Goal: Transaction & Acquisition: Purchase product/service

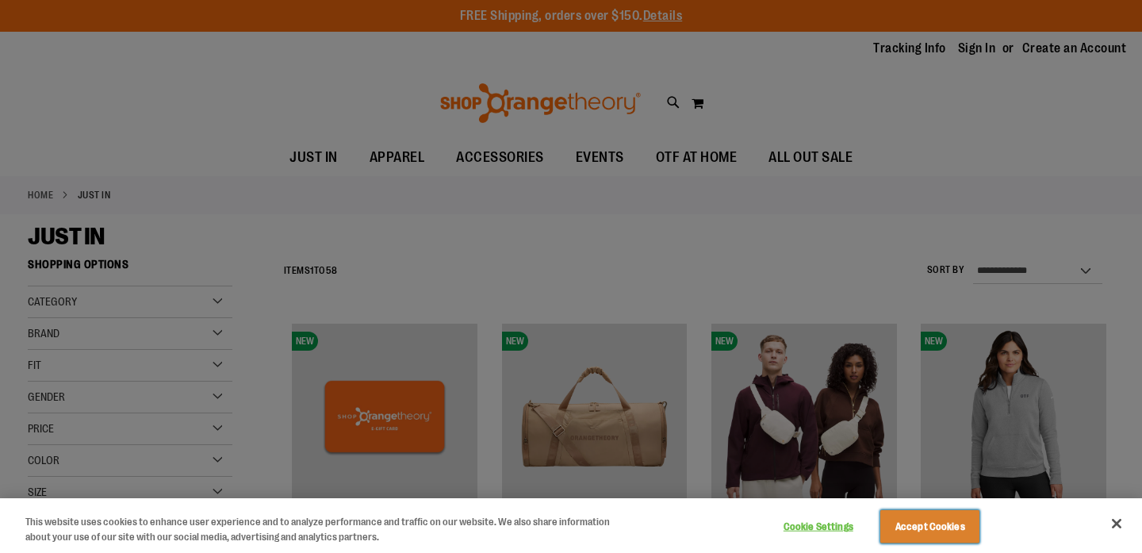
click at [924, 524] on button "Accept Cookies" at bounding box center [929, 526] width 99 height 33
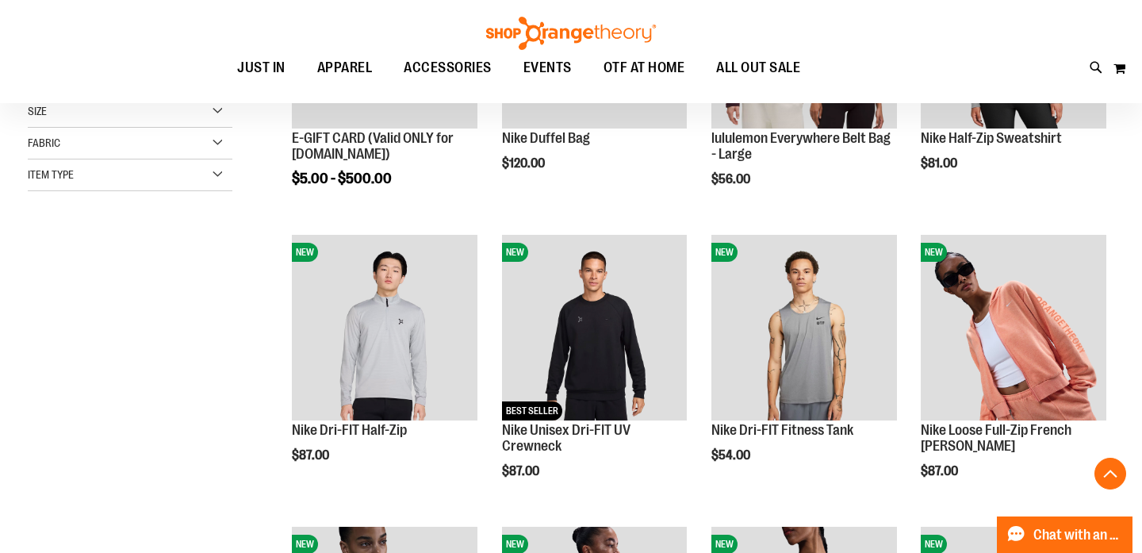
scroll to position [381, 0]
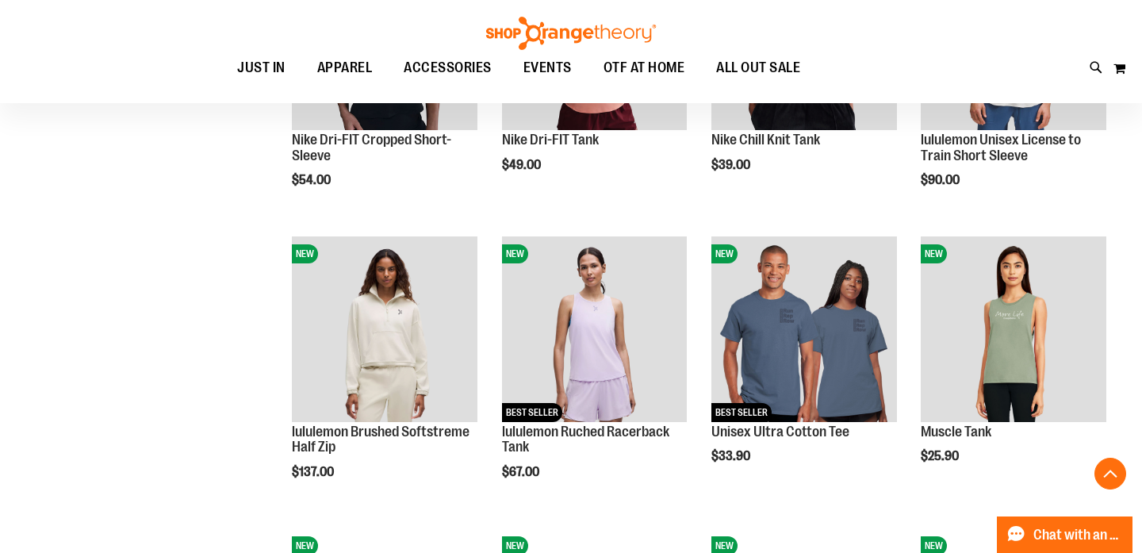
scroll to position [965, 0]
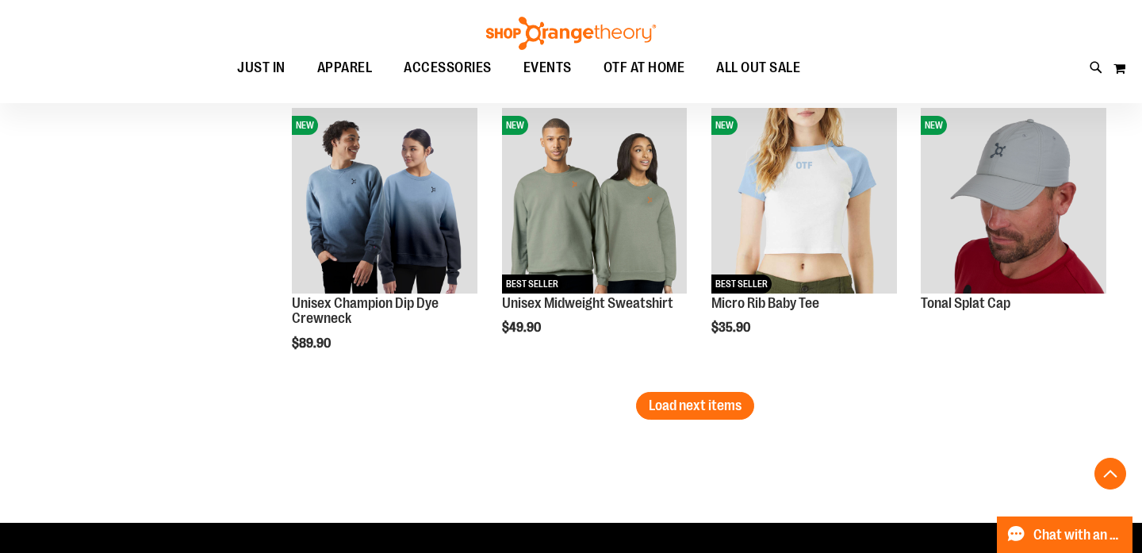
scroll to position [2549, 0]
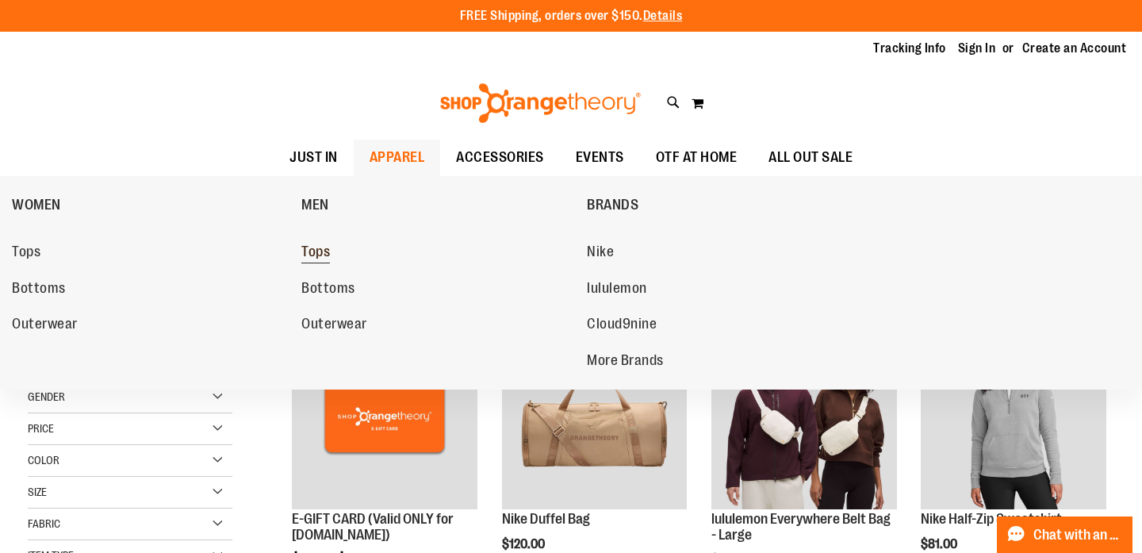
click at [315, 253] on span "Tops" at bounding box center [315, 253] width 29 height 20
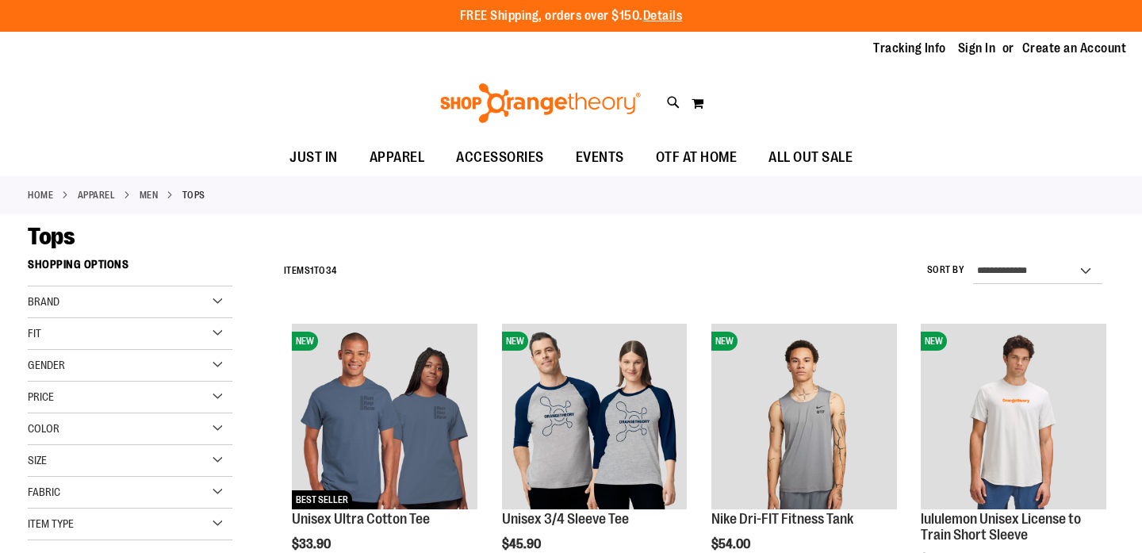
click at [590, 159] on span "EVENTS" at bounding box center [600, 158] width 48 height 36
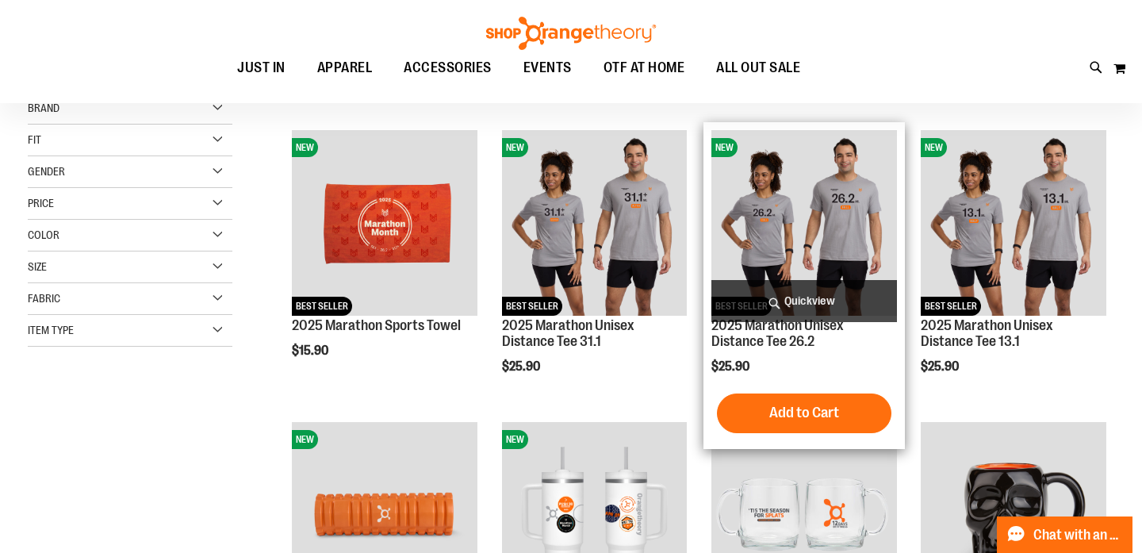
scroll to position [191, 0]
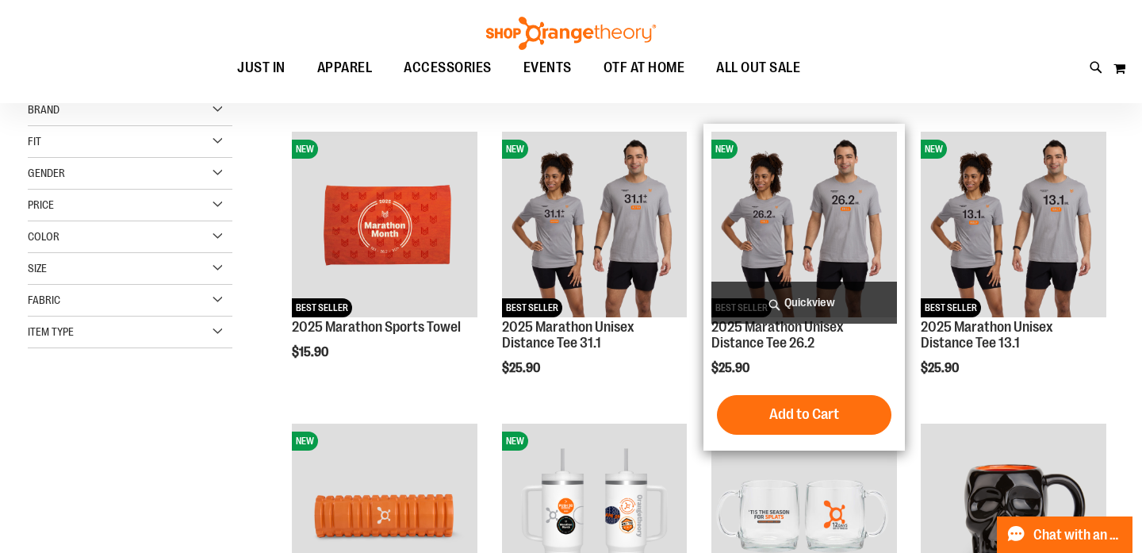
click at [848, 297] on span "Quickview" at bounding box center [804, 303] width 186 height 42
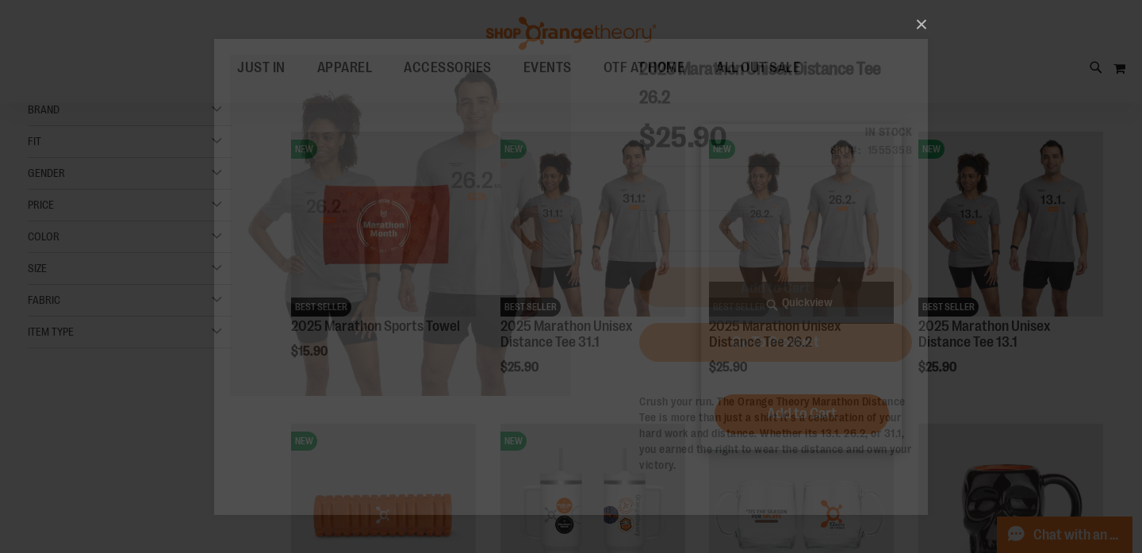
scroll to position [0, 0]
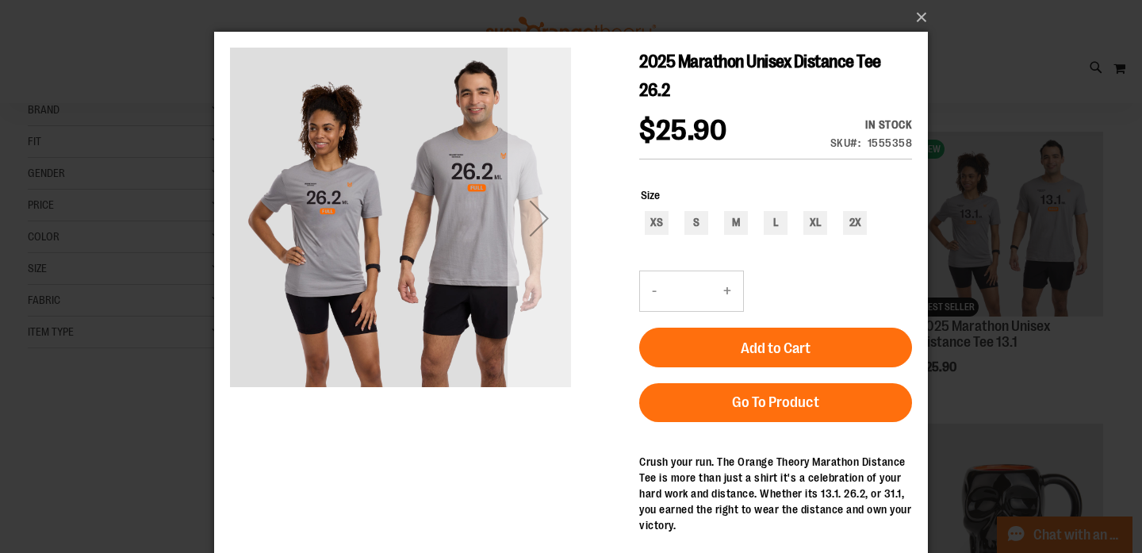
click at [541, 222] on div "Next" at bounding box center [538, 217] width 63 height 63
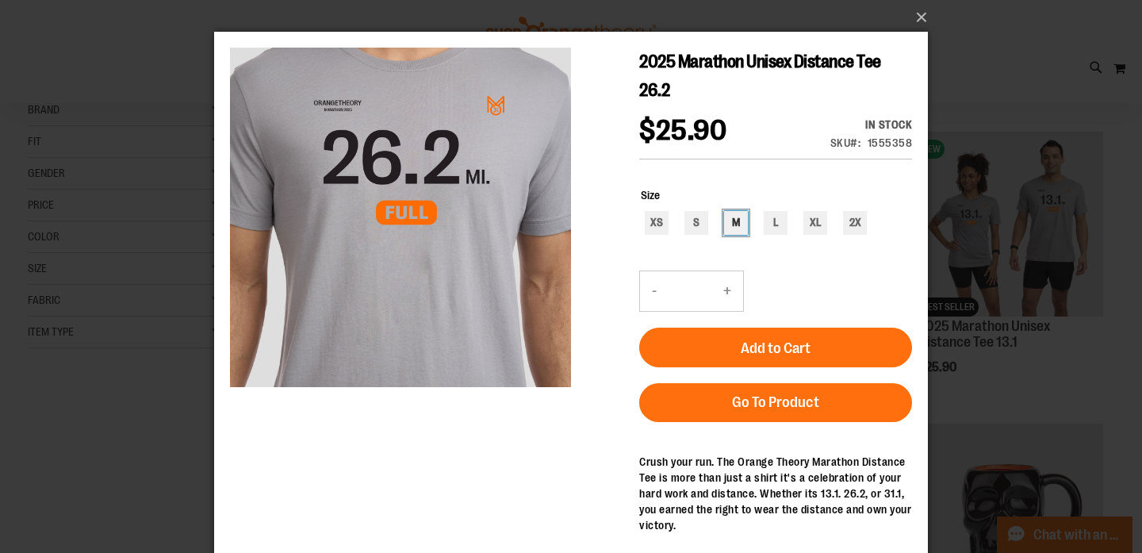
click at [730, 221] on div "M" at bounding box center [736, 223] width 24 height 24
type input "***"
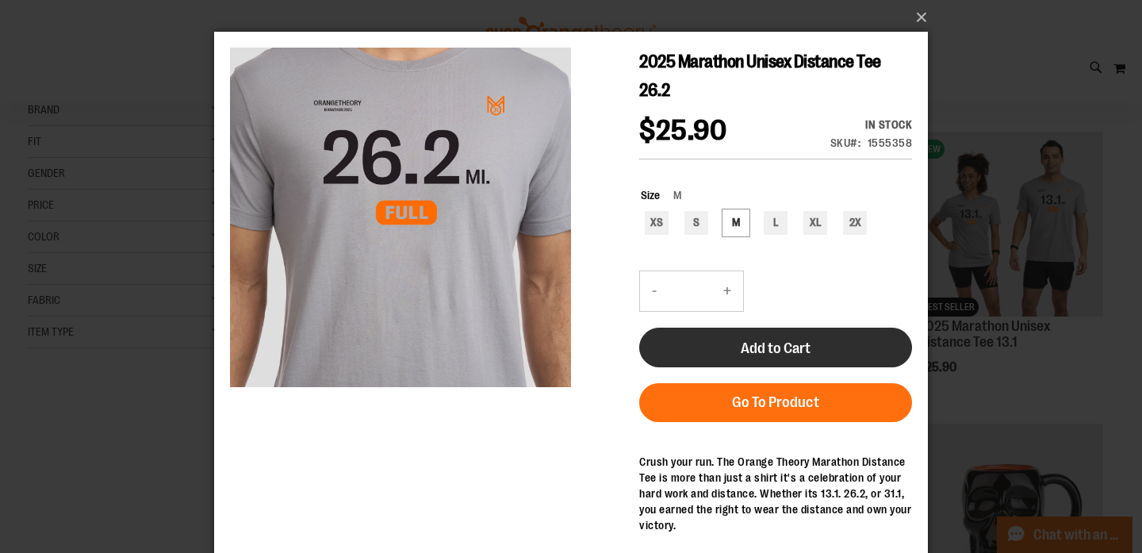
click at [753, 354] on span "Add to Cart" at bounding box center [776, 347] width 70 height 17
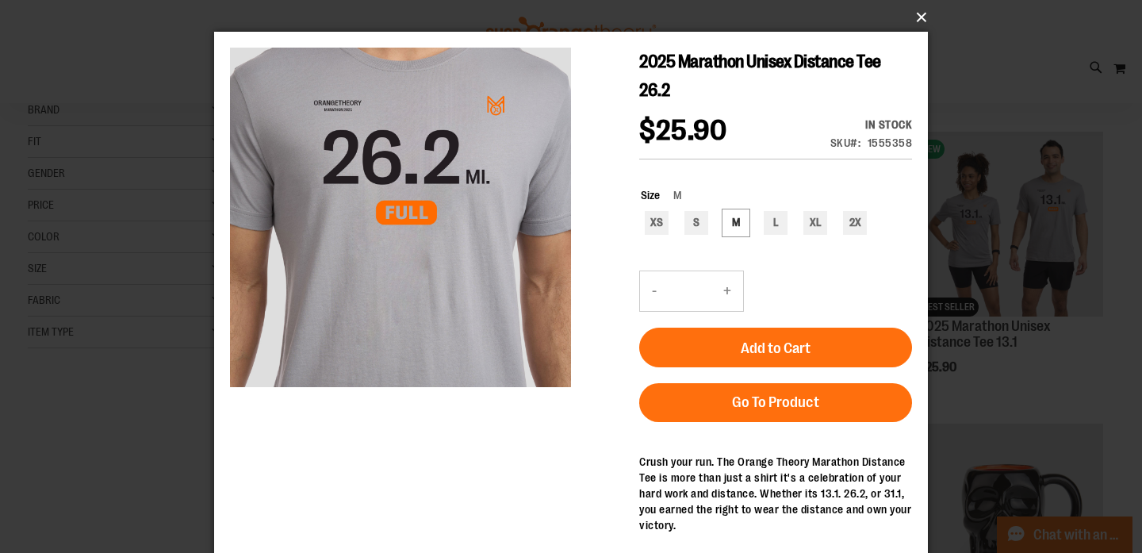
click at [921, 16] on button "×" at bounding box center [576, 17] width 714 height 35
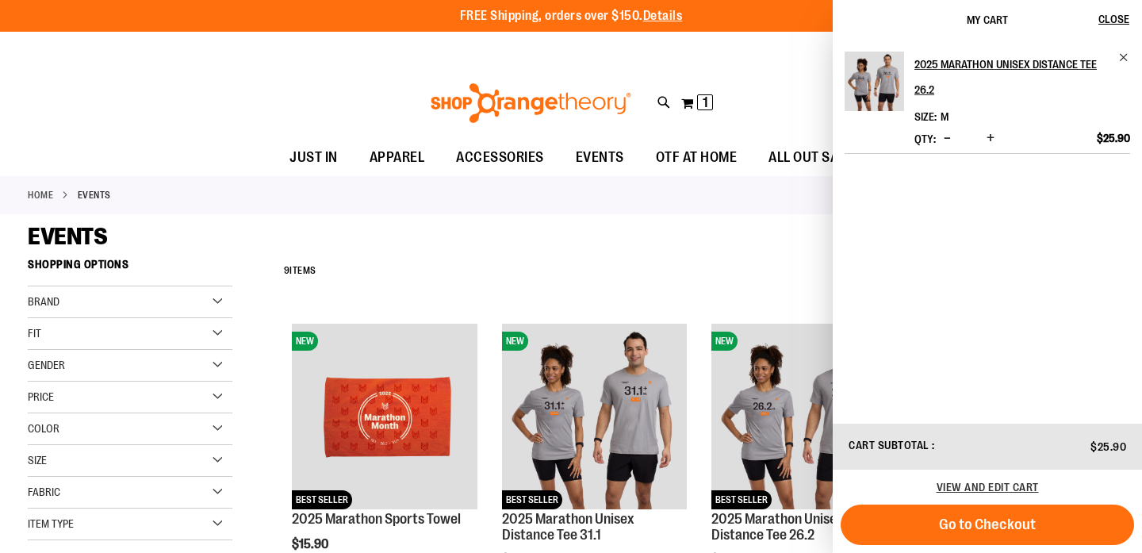
click at [796, 243] on div "EVENTS" at bounding box center [571, 236] width 1086 height 29
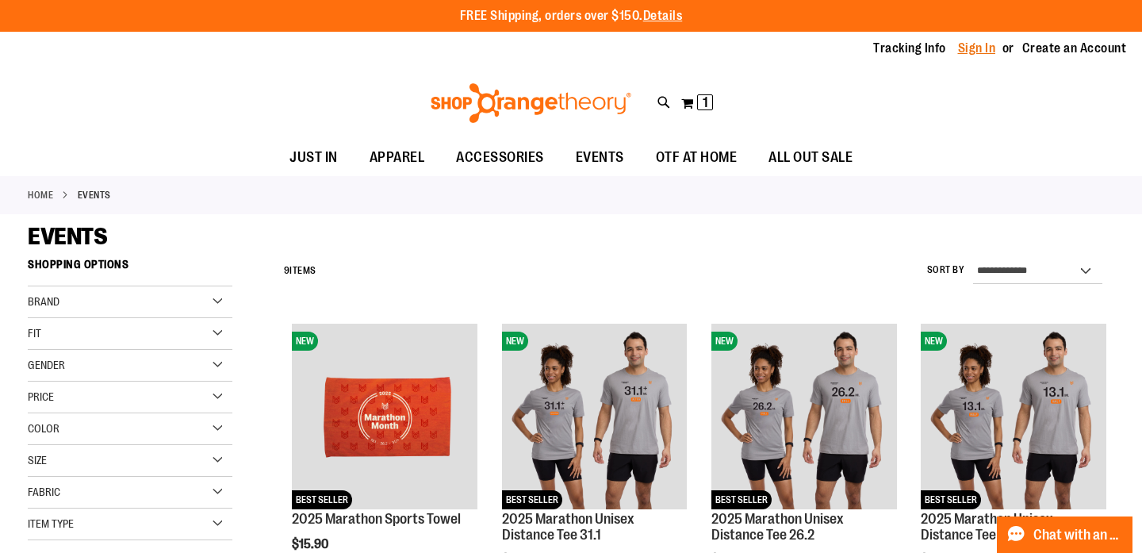
click at [967, 48] on link "Sign In" at bounding box center [977, 48] width 38 height 17
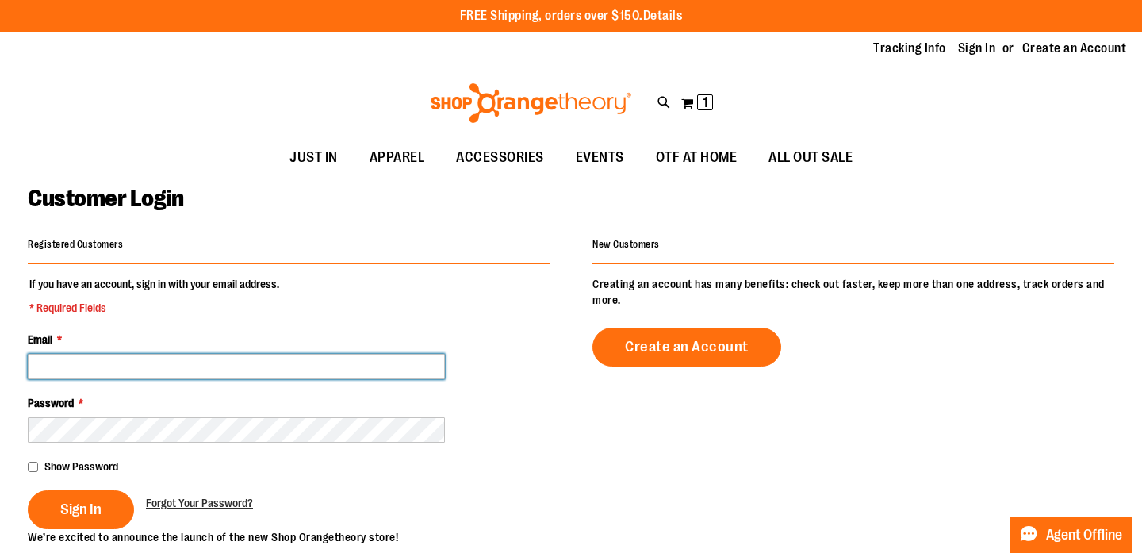
click at [192, 372] on input "Email *" at bounding box center [236, 366] width 417 height 25
type input "**********"
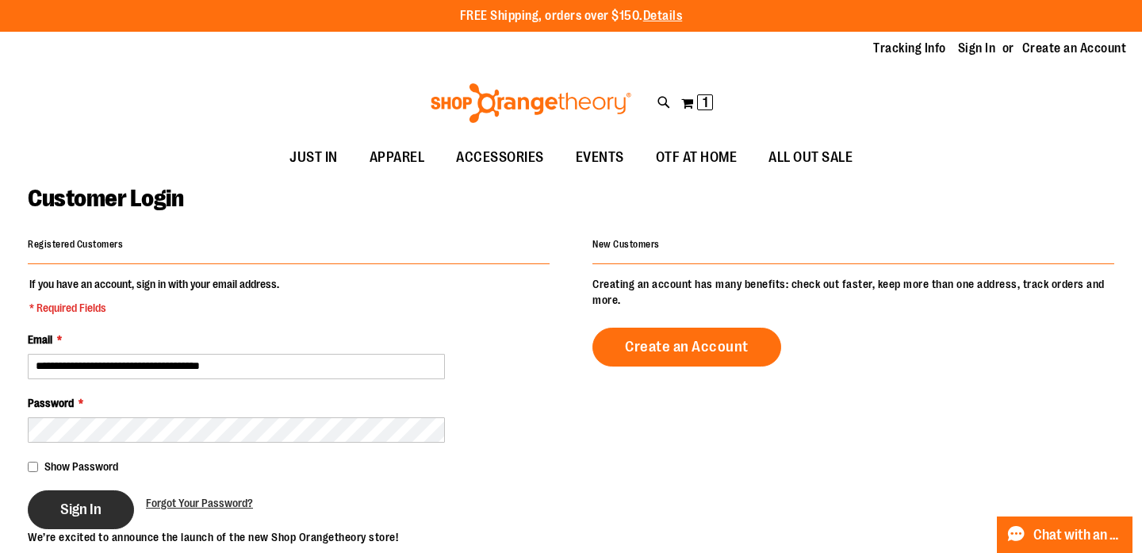
click at [104, 494] on button "Sign In" at bounding box center [81, 509] width 106 height 39
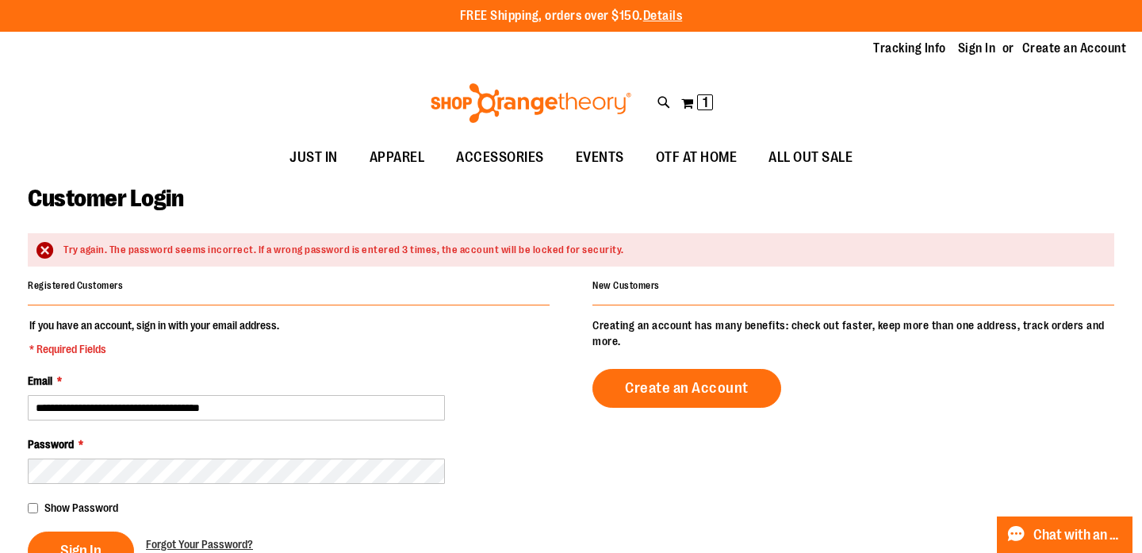
click at [485, 426] on fieldset "**********" at bounding box center [289, 443] width 522 height 253
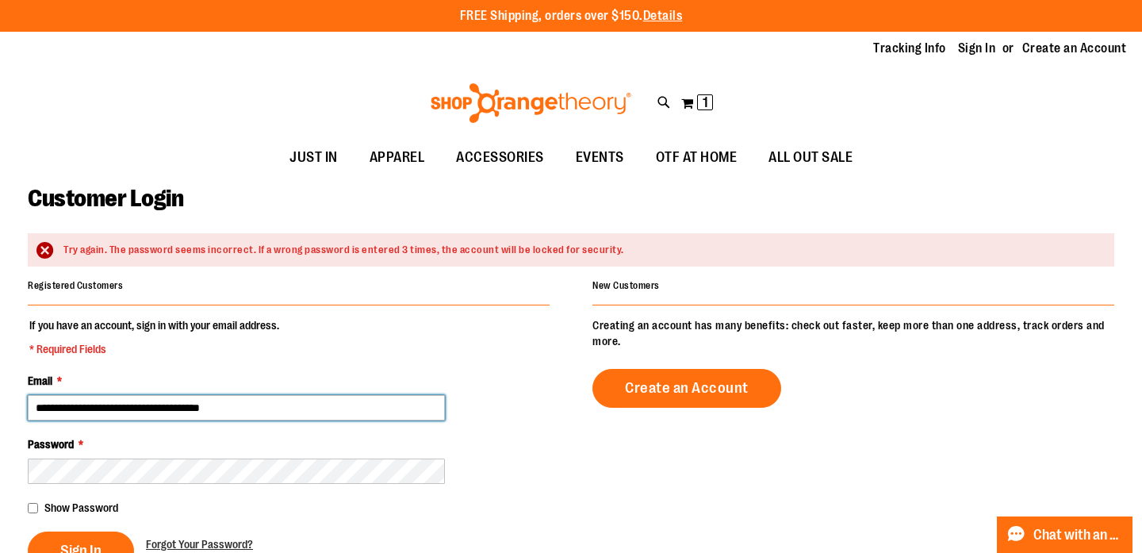
click at [373, 413] on input "**********" at bounding box center [236, 407] width 417 height 25
type input "**********"
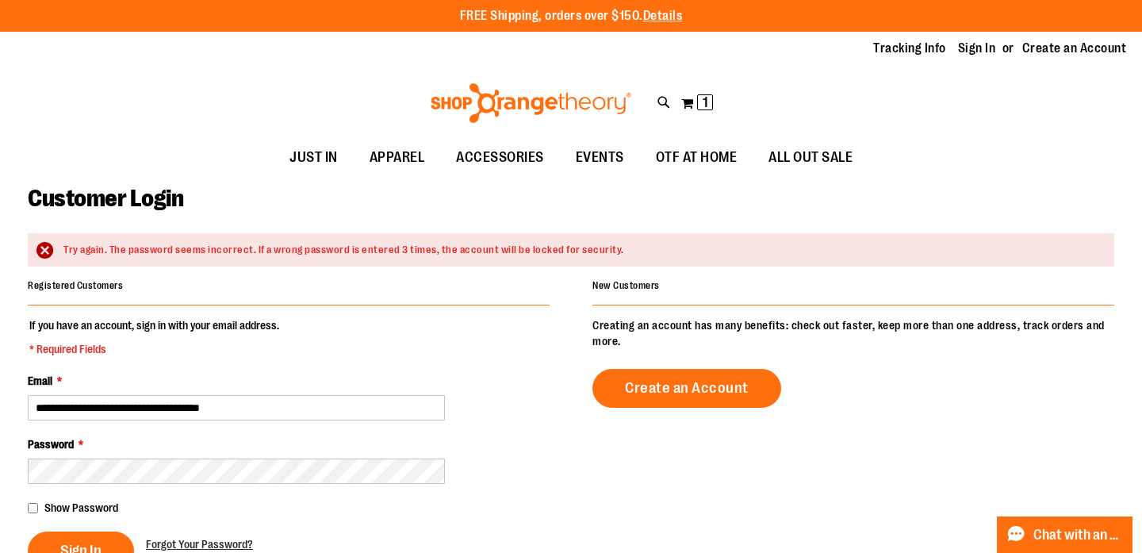
click at [572, 454] on div "**********" at bounding box center [571, 548] width 1086 height 548
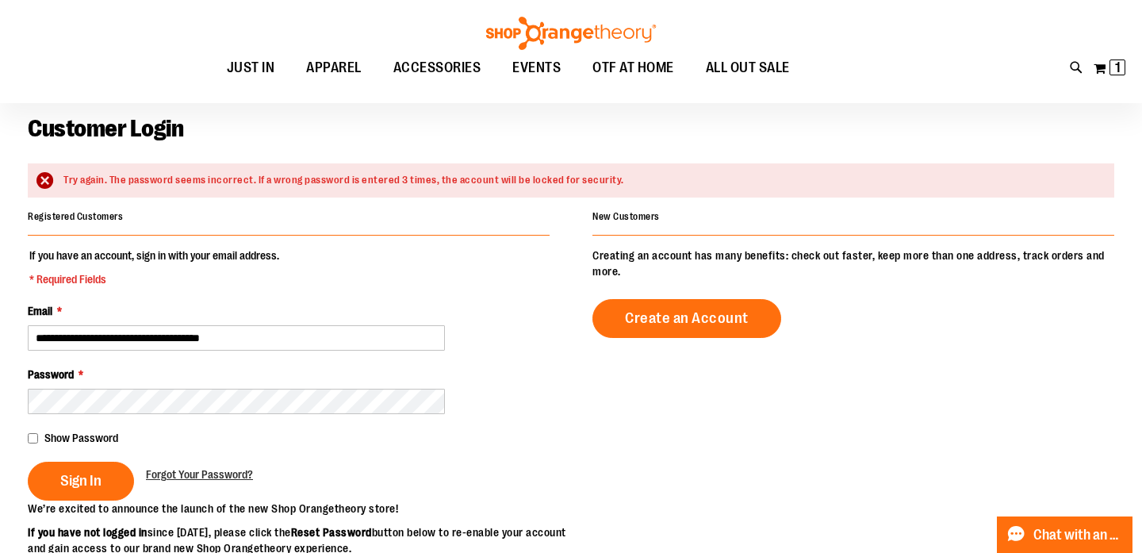
scroll to position [80, 0]
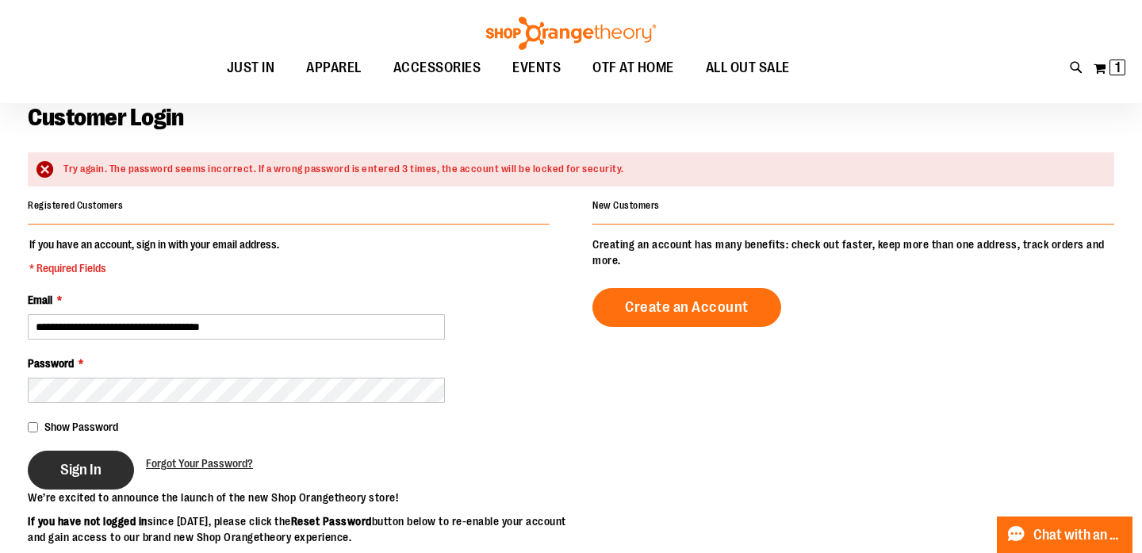
click at [109, 473] on button "Sign In" at bounding box center [81, 469] width 106 height 39
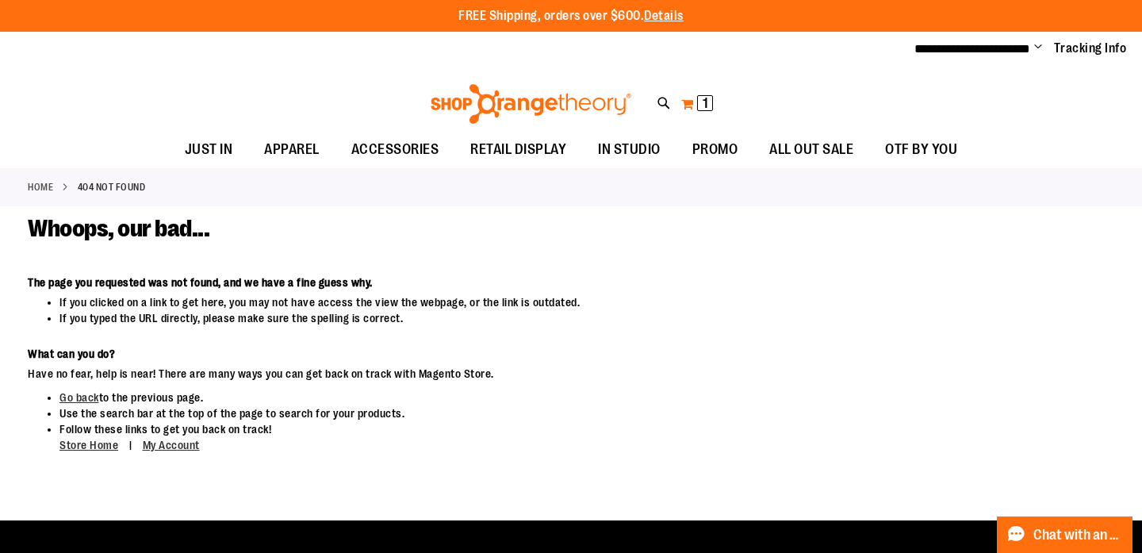
click at [690, 105] on button "My Cart 1 1 items" at bounding box center [696, 103] width 33 height 25
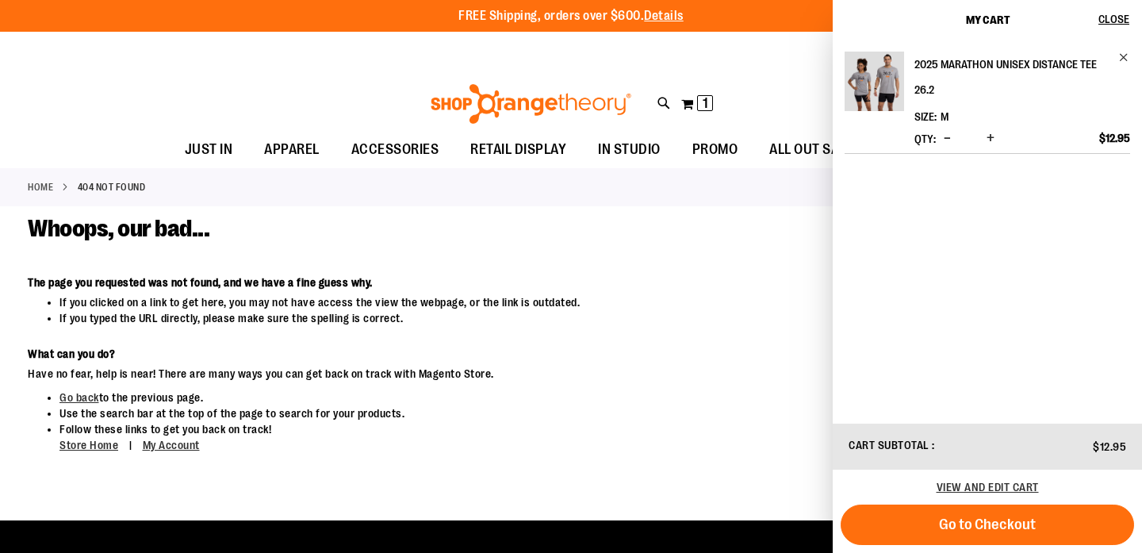
click at [1023, 62] on h2 "2025 Marathon Unisex Distance Tee 26.2" at bounding box center [1011, 77] width 194 height 51
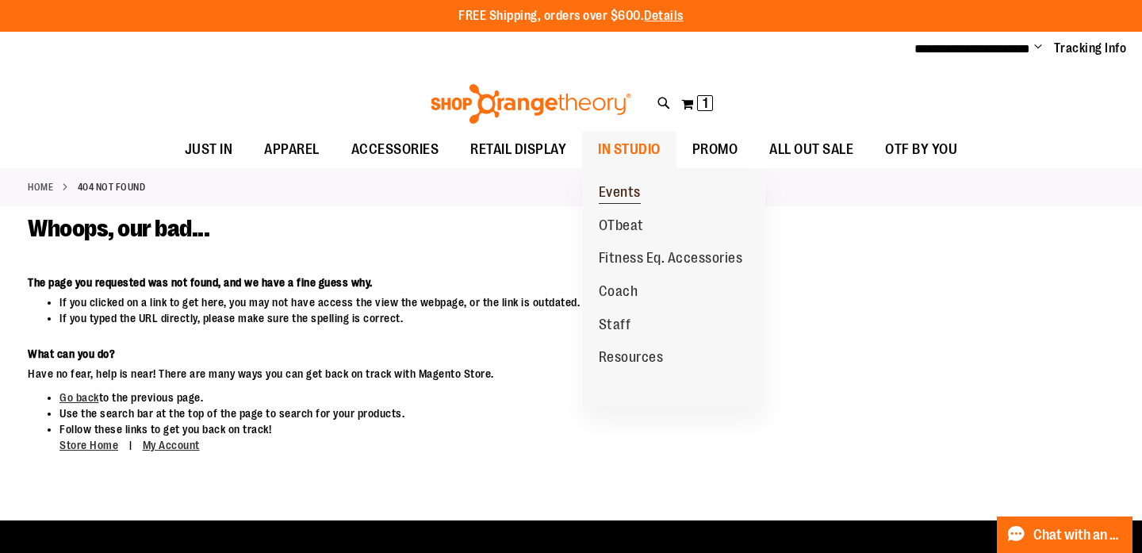
click at [629, 193] on span "Events" at bounding box center [620, 194] width 42 height 20
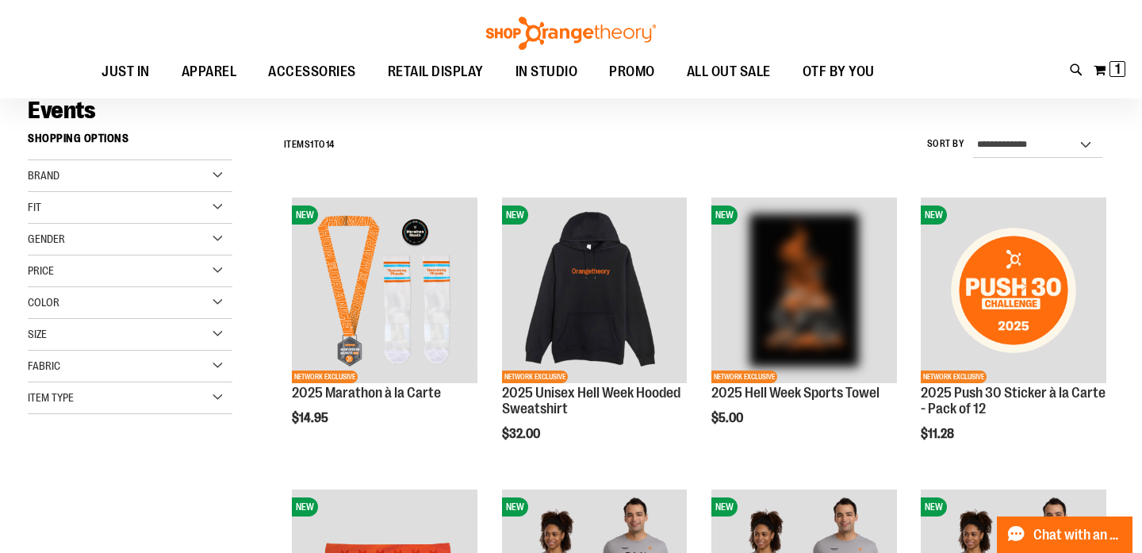
scroll to position [120, 0]
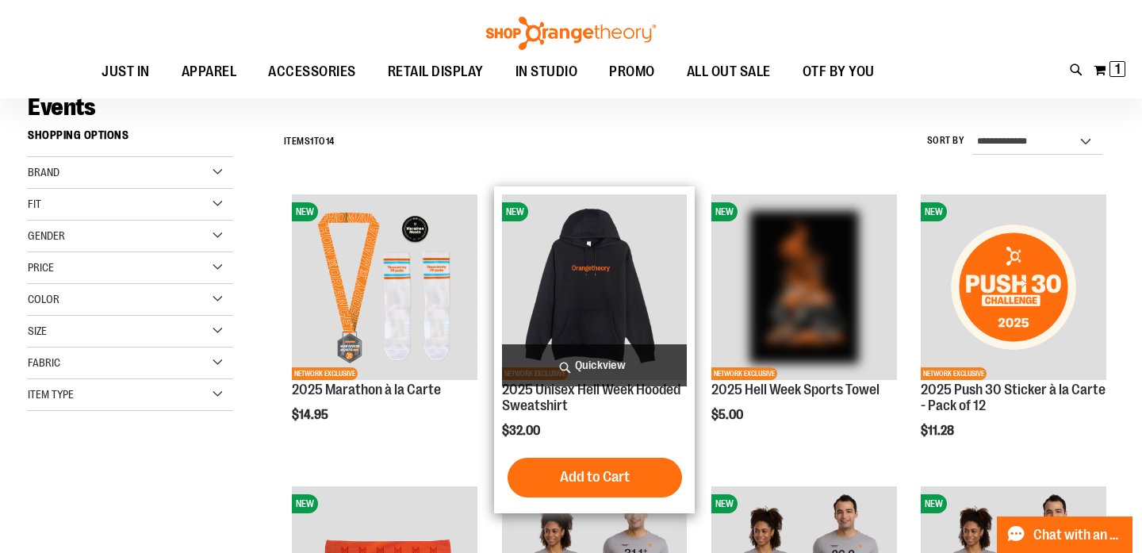
click at [584, 362] on span "Quickview" at bounding box center [595, 365] width 186 height 42
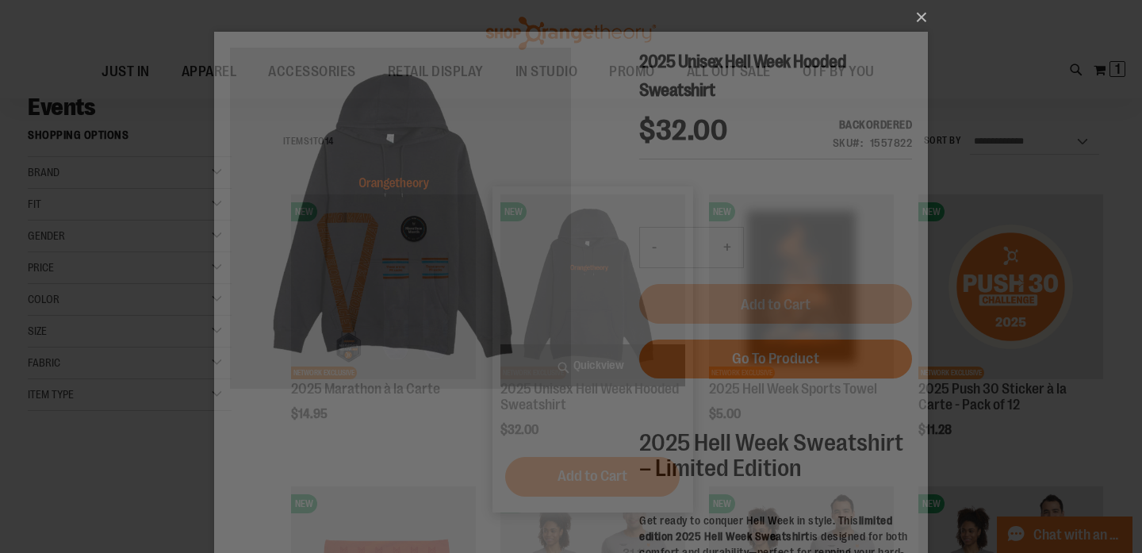
scroll to position [0, 0]
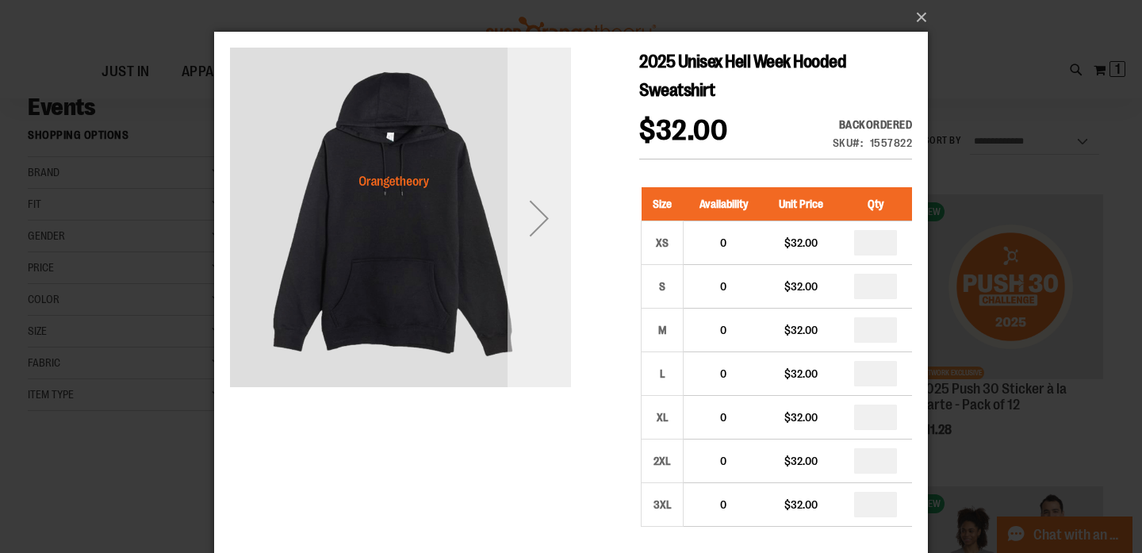
click at [538, 228] on div "Next" at bounding box center [538, 217] width 63 height 63
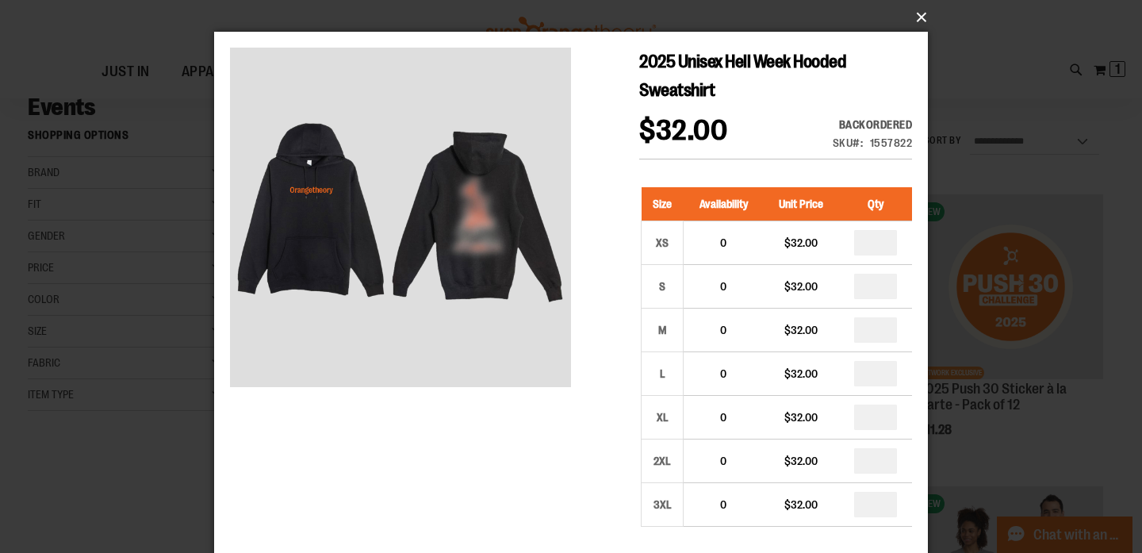
click at [920, 16] on button "×" at bounding box center [576, 17] width 714 height 35
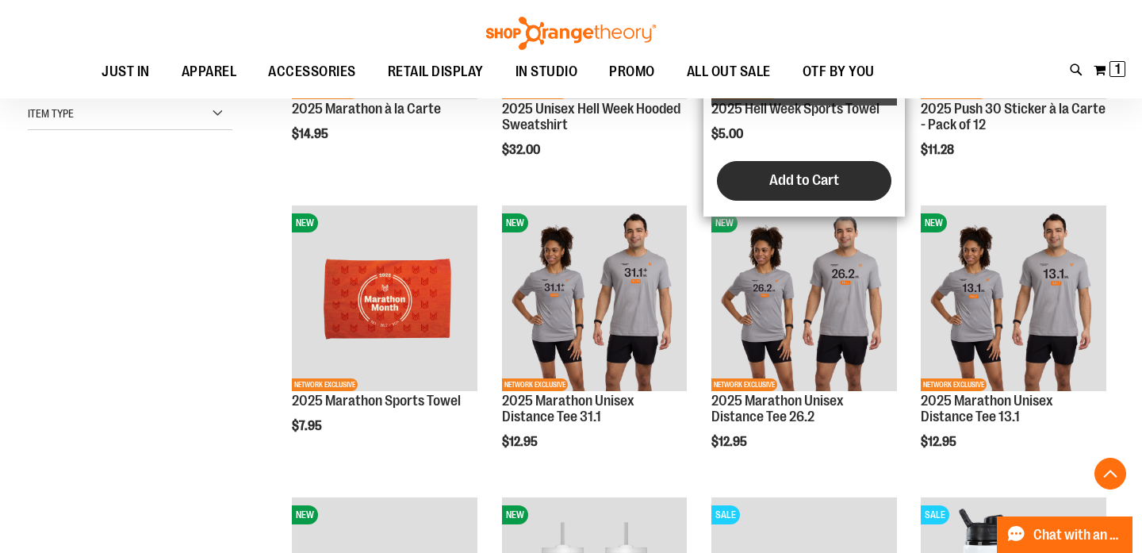
scroll to position [413, 0]
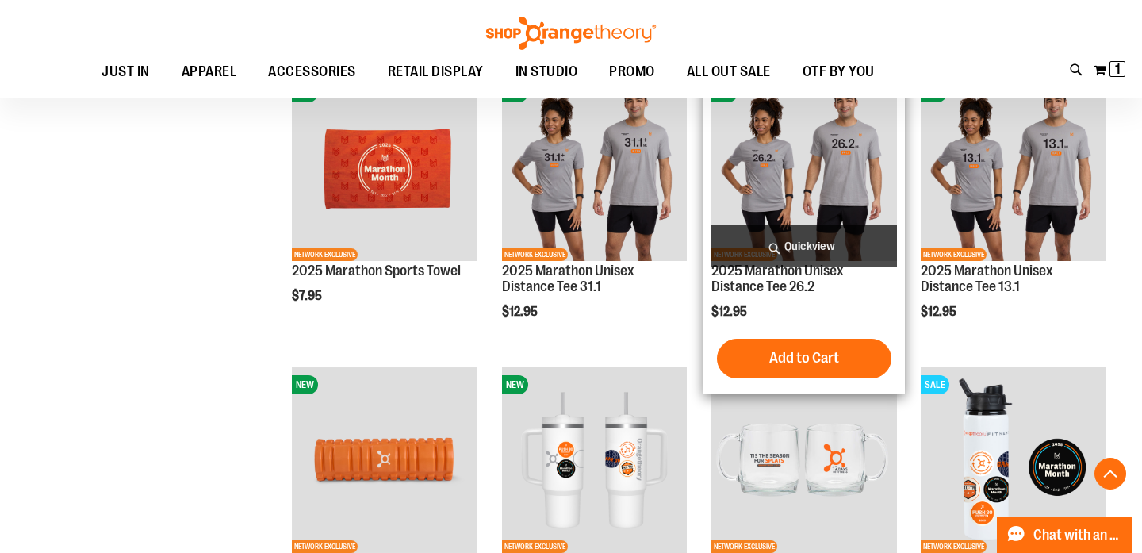
scroll to position [531, 0]
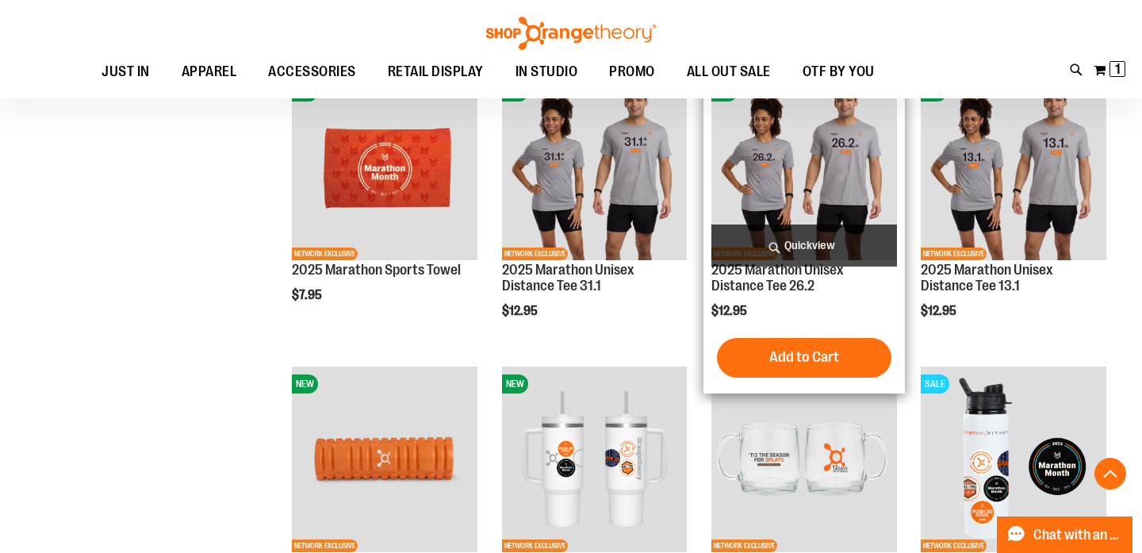
click at [829, 177] on img "product" at bounding box center [804, 168] width 186 height 186
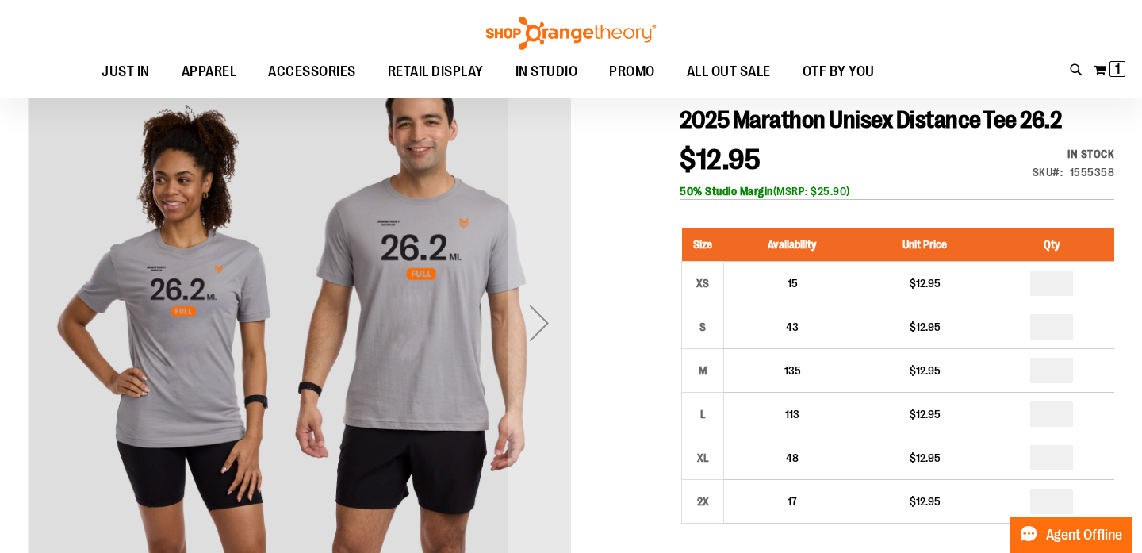
scroll to position [201, 0]
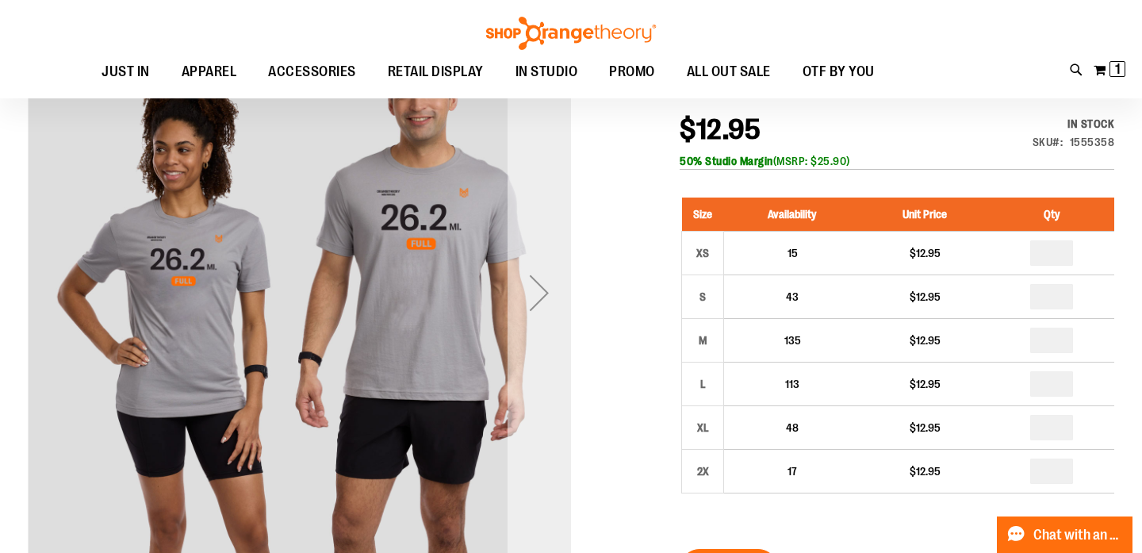
click at [527, 282] on div "Next" at bounding box center [538, 292] width 63 height 63
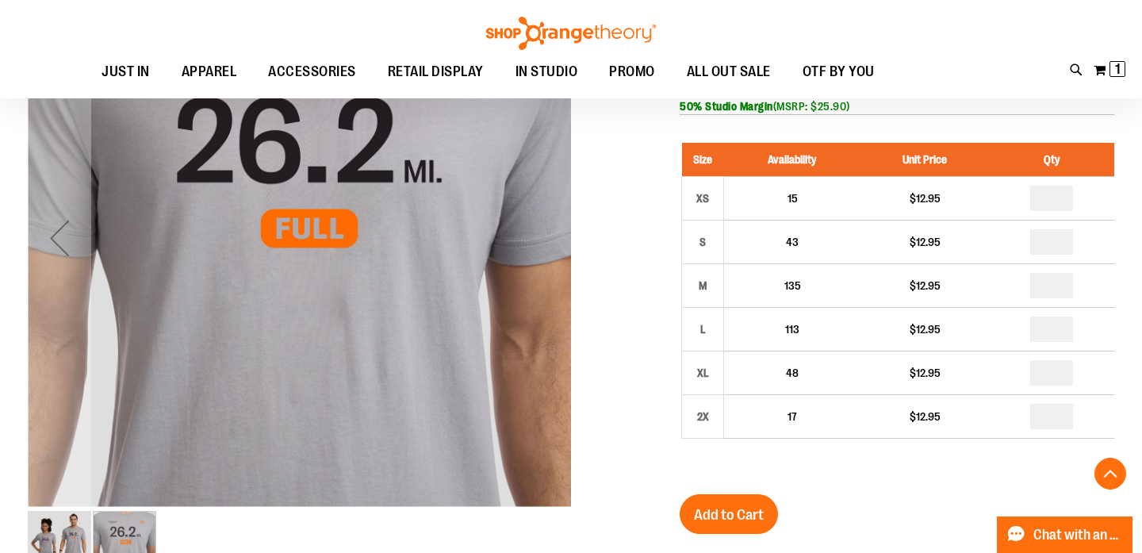
scroll to position [253, 0]
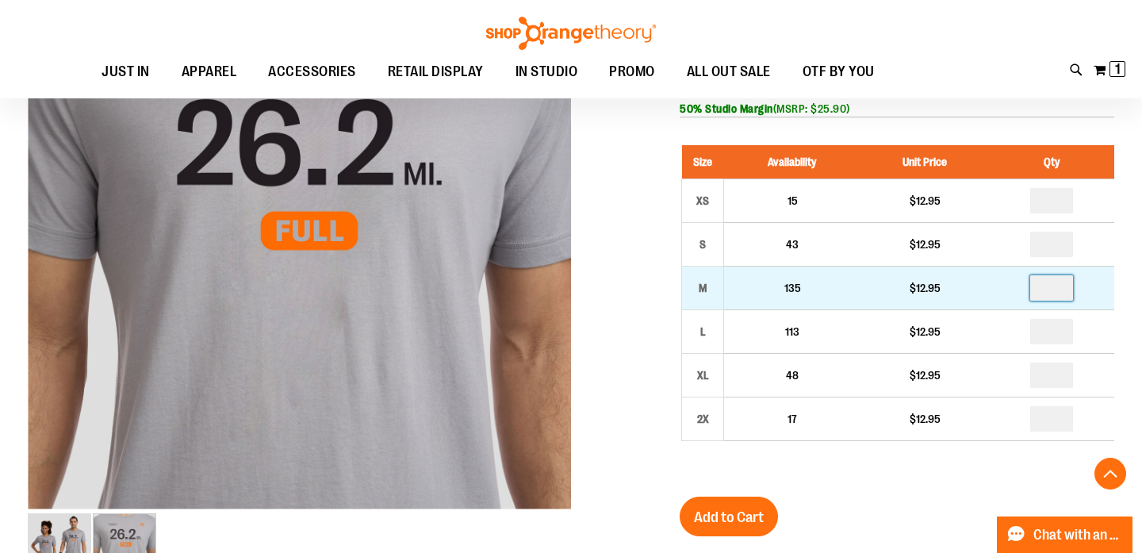
click at [1063, 301] on input "number" at bounding box center [1051, 287] width 43 height 25
type input "*"
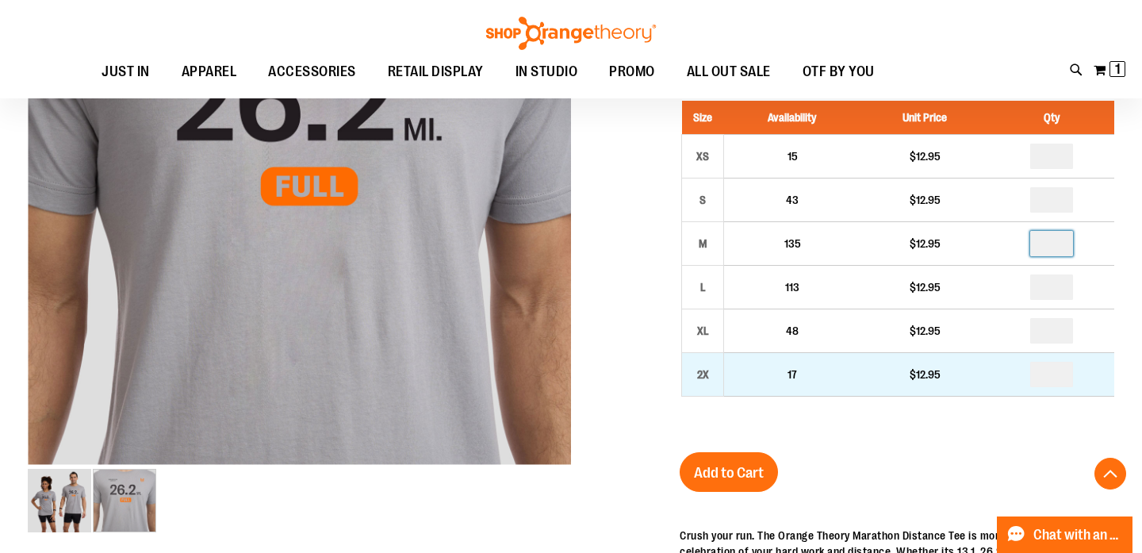
scroll to position [307, 0]
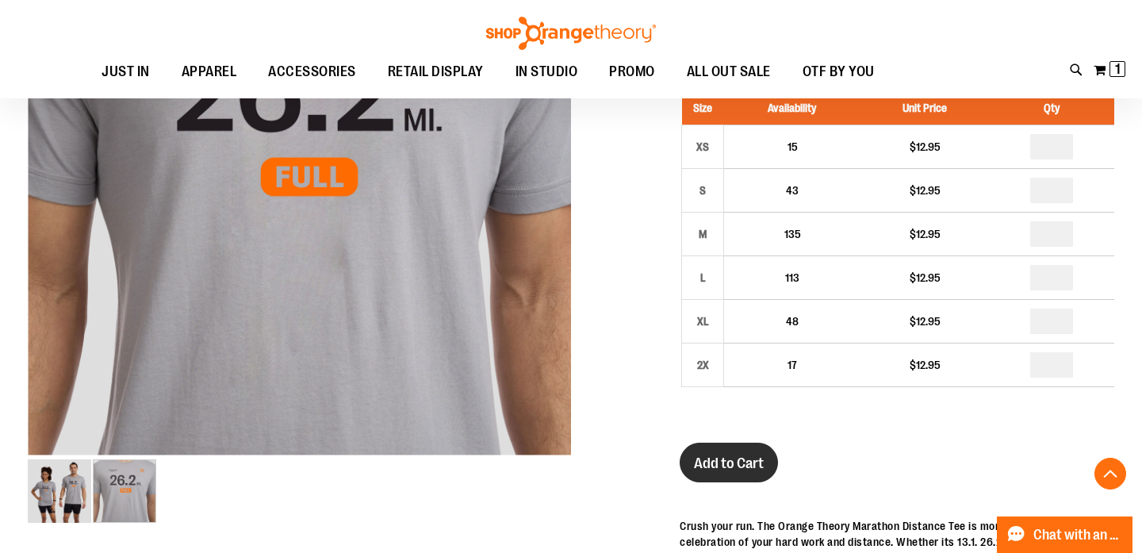
click at [764, 472] on span "Add to Cart" at bounding box center [729, 462] width 70 height 17
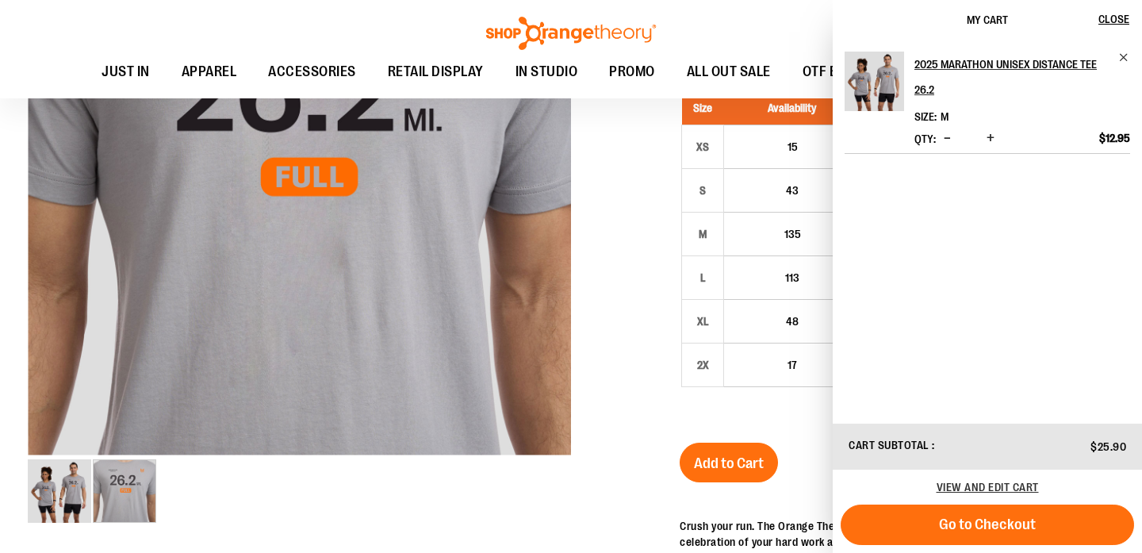
click at [619, 482] on div at bounding box center [571, 382] width 1086 height 936
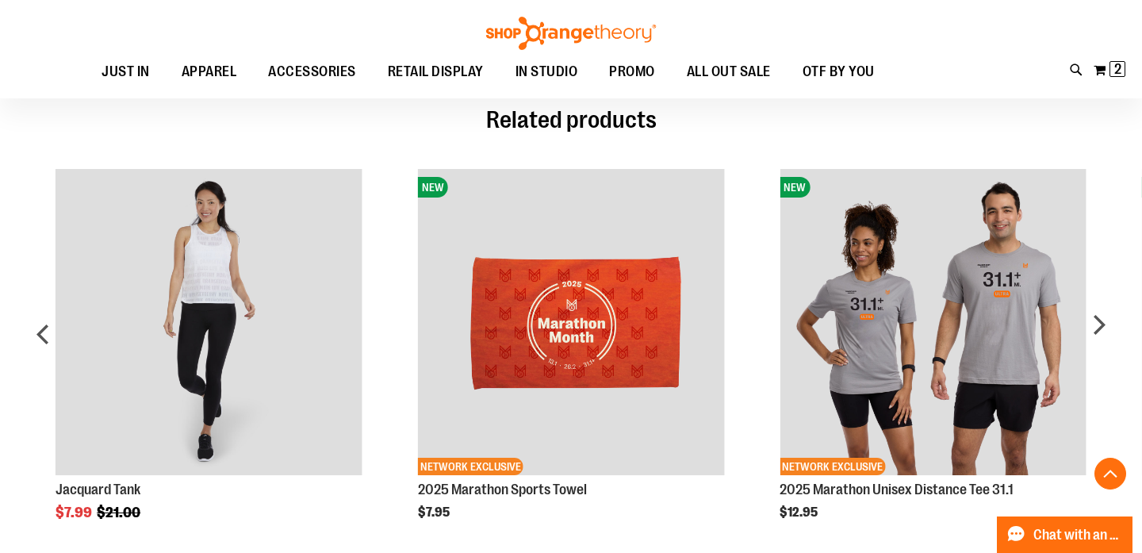
scroll to position [1137, 0]
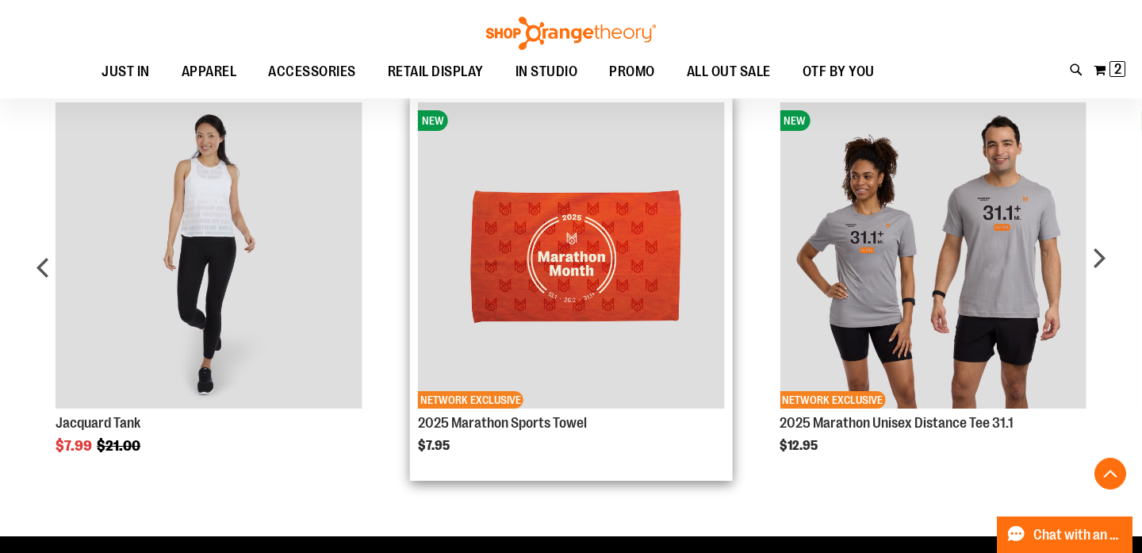
click at [628, 331] on img "Product Page Link" at bounding box center [571, 255] width 306 height 306
